Goal: Task Accomplishment & Management: Use online tool/utility

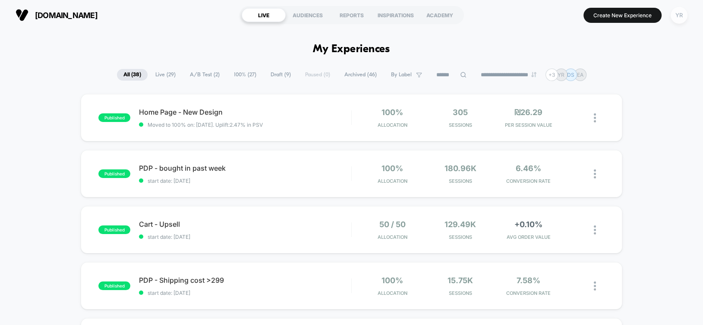
click at [678, 15] on div "YR" at bounding box center [678, 15] width 17 height 17
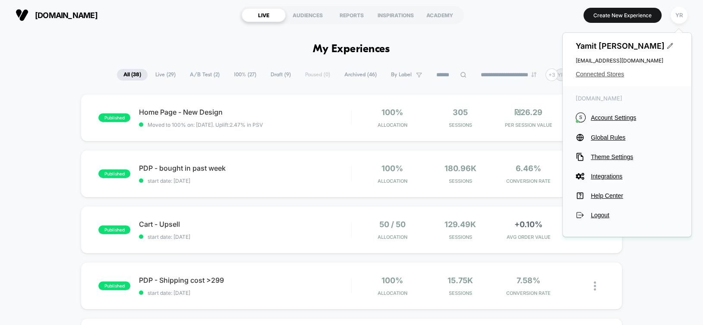
click at [585, 73] on span "Connected Stores" at bounding box center [627, 74] width 103 height 7
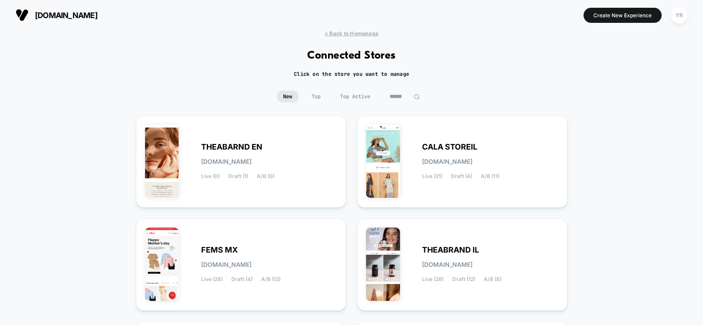
click at [353, 95] on span "Top Active" at bounding box center [354, 97] width 43 height 12
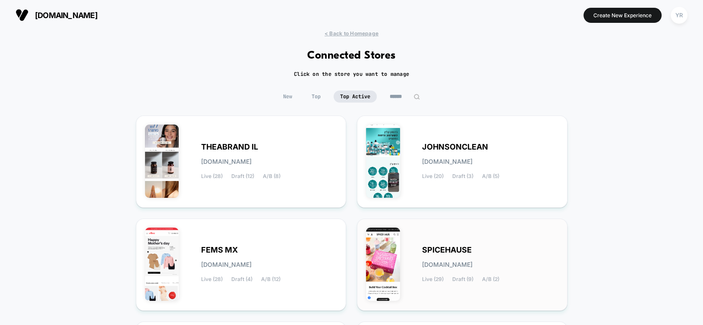
drag, startPoint x: 511, startPoint y: 265, endPoint x: 464, endPoint y: 288, distance: 52.9
click at [464, 288] on div "SPICEHAUSE [DOMAIN_NAME] Live (29) Draft (9) A/B (2)" at bounding box center [462, 265] width 192 height 74
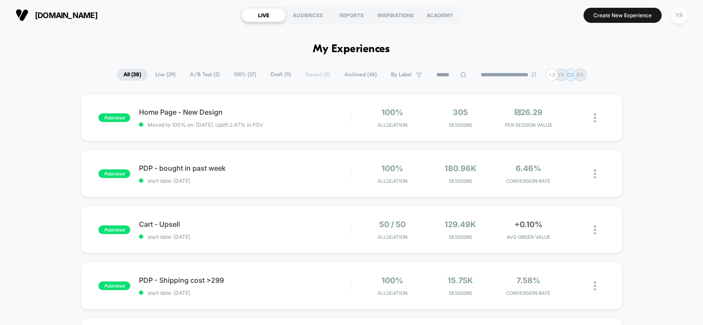
click at [680, 17] on div "YR" at bounding box center [678, 15] width 17 height 17
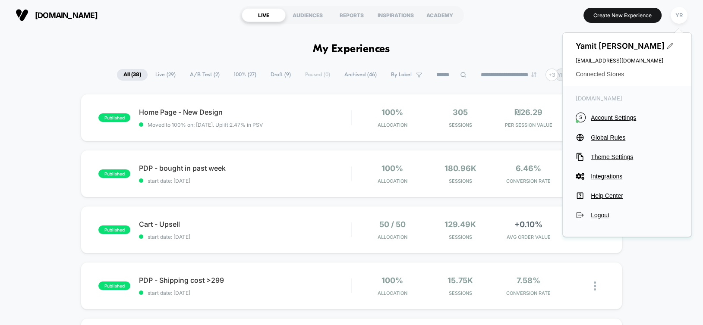
click at [605, 74] on span "Connected Stores" at bounding box center [627, 74] width 103 height 7
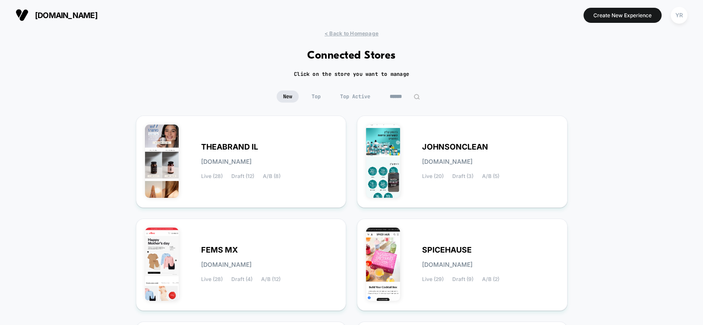
click at [328, 98] on div "New Top Top Active" at bounding box center [352, 97] width 150 height 12
click at [343, 98] on span "Top Active" at bounding box center [354, 97] width 43 height 12
click at [313, 96] on span "Top" at bounding box center [316, 97] width 22 height 12
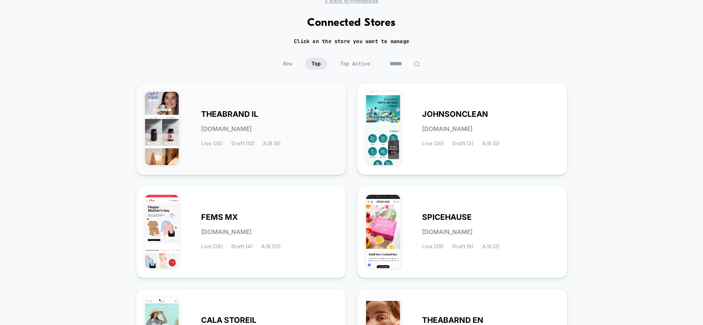
click at [320, 115] on div "THEABRAND IL [DOMAIN_NAME] Live (28) Draft (12) A/B (8)" at bounding box center [269, 128] width 136 height 35
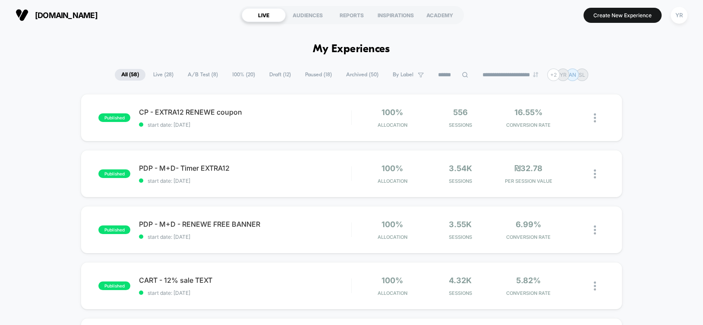
click at [198, 77] on span "A/B Test ( 8 )" at bounding box center [202, 75] width 43 height 12
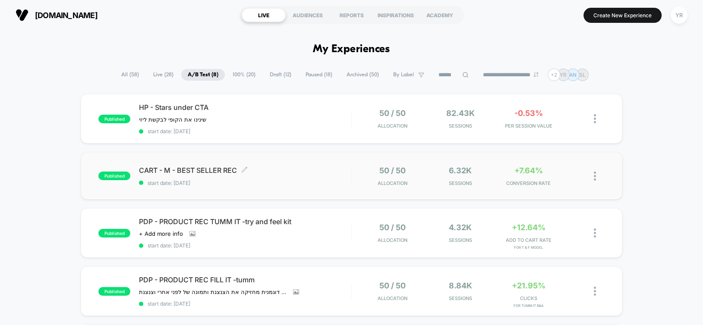
click at [300, 174] on div "CART - M - BEST SELLER REC Click to edit experience details Click to edit exper…" at bounding box center [245, 176] width 212 height 20
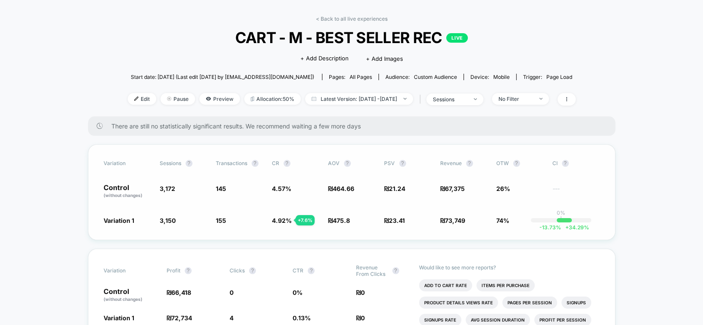
scroll to position [33, 0]
